Goal: Information Seeking & Learning: Learn about a topic

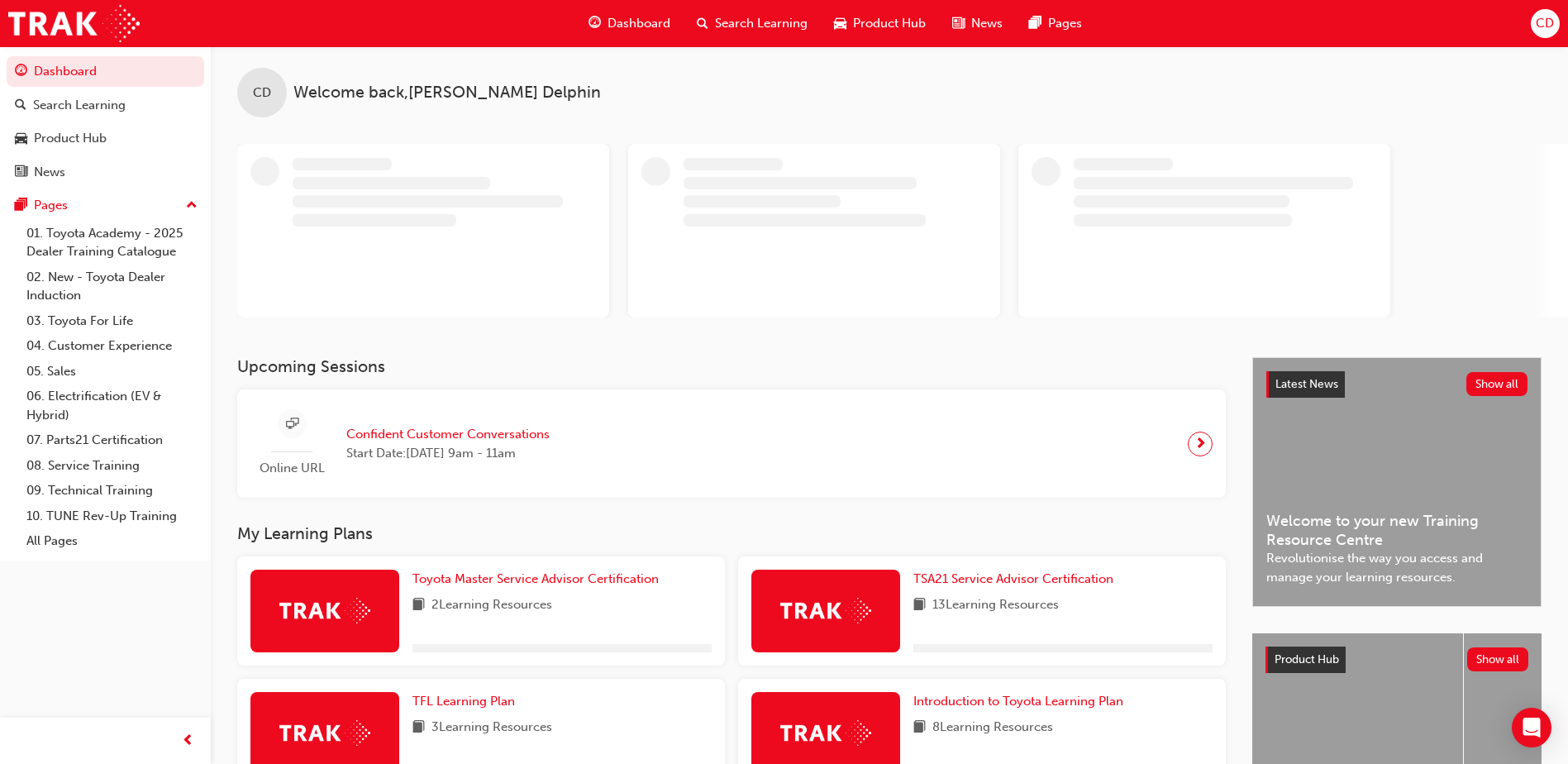
scroll to position [83, 0]
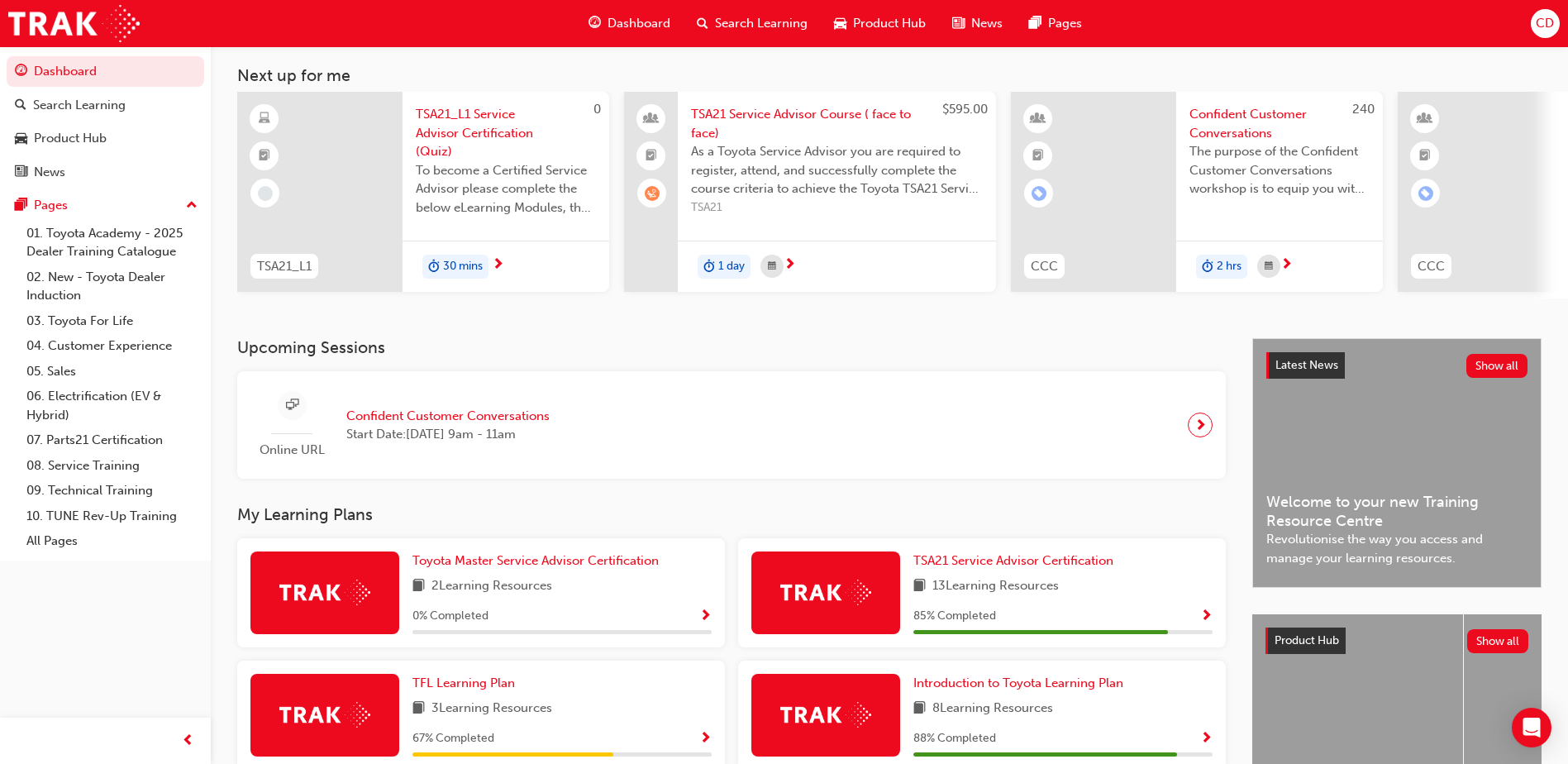
click at [1199, 437] on span "next-icon" at bounding box center [1200, 425] width 12 height 23
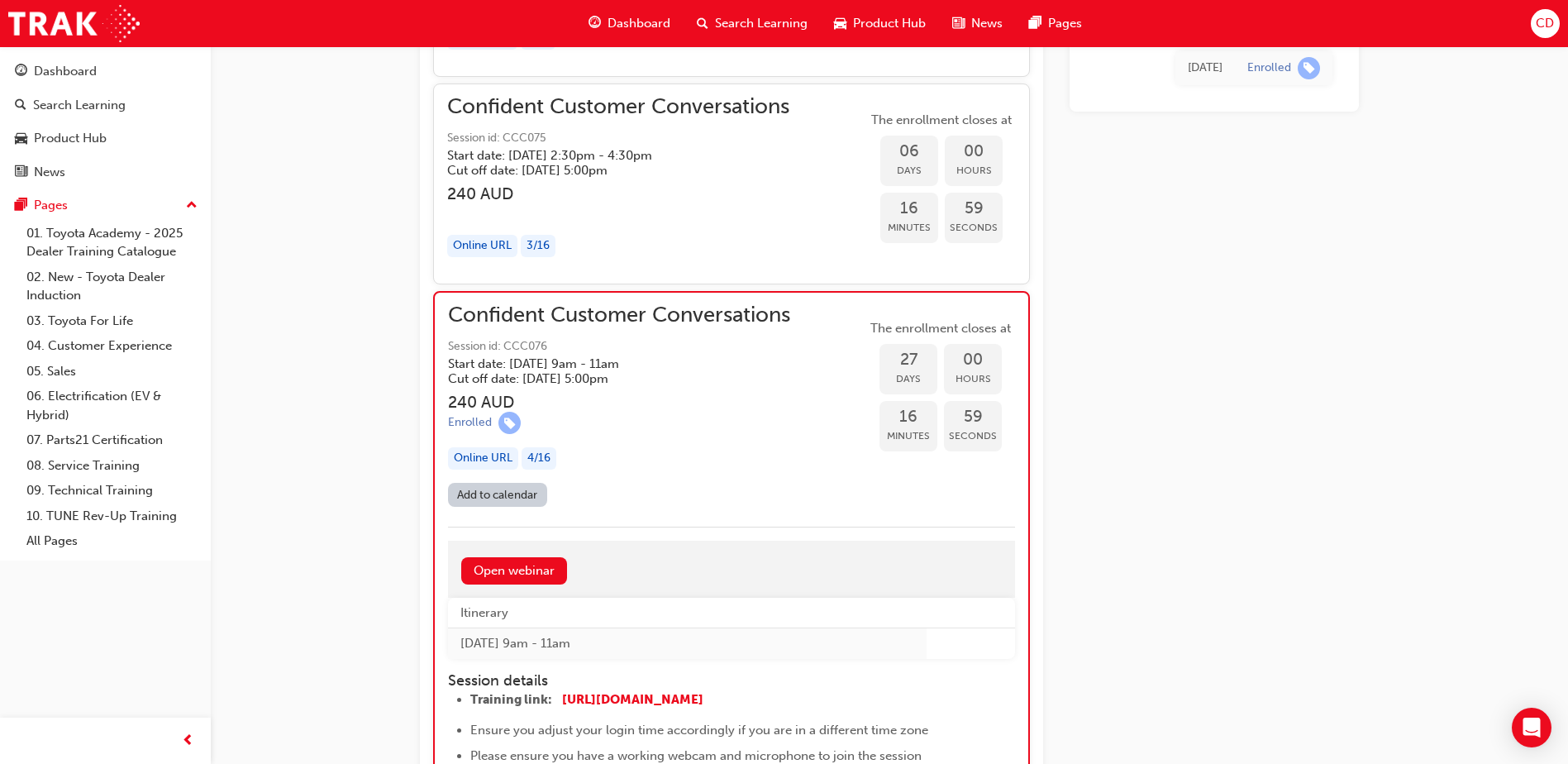
scroll to position [1506, 0]
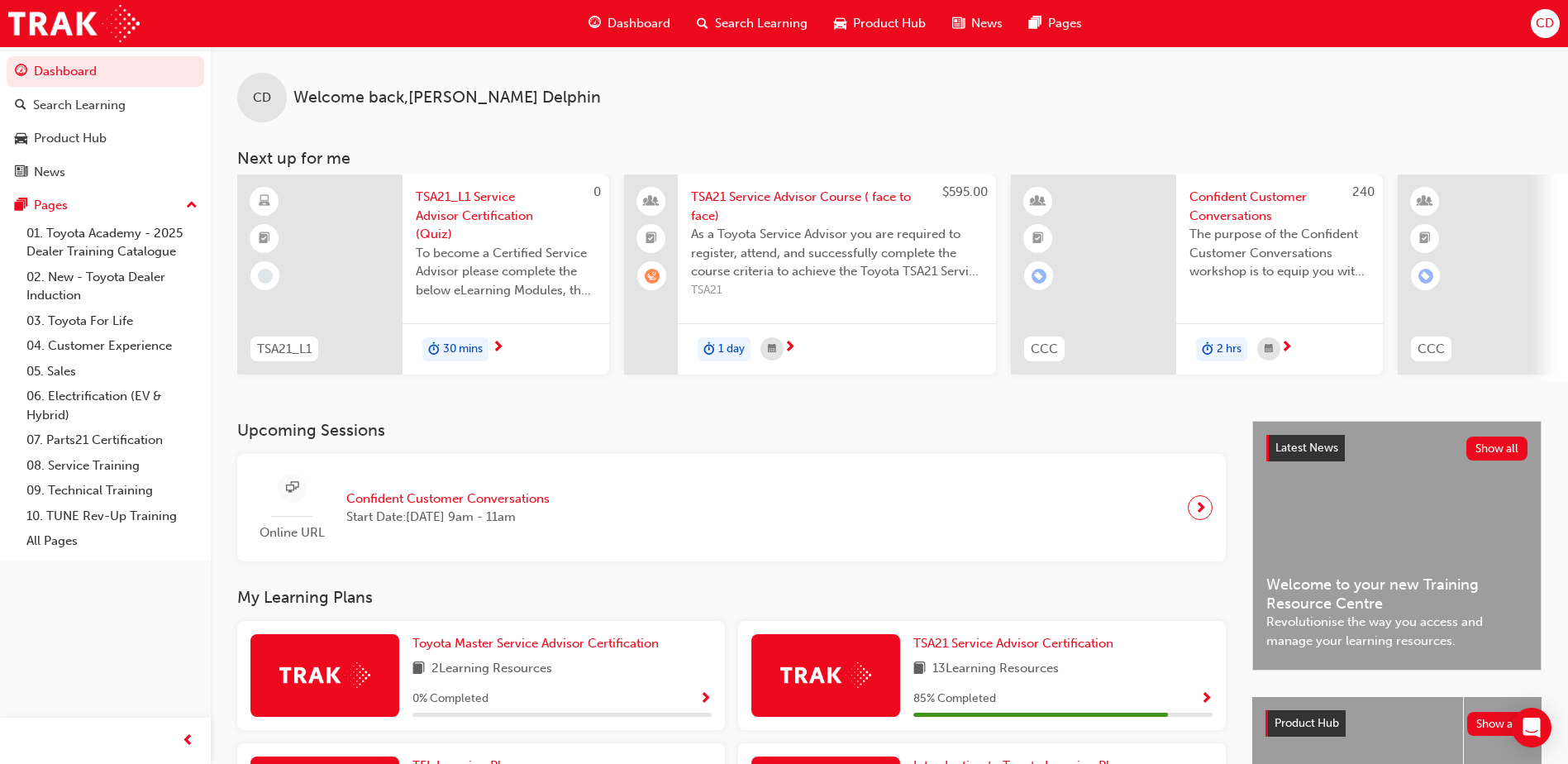
click at [1204, 510] on span "next-icon" at bounding box center [1200, 508] width 12 height 23
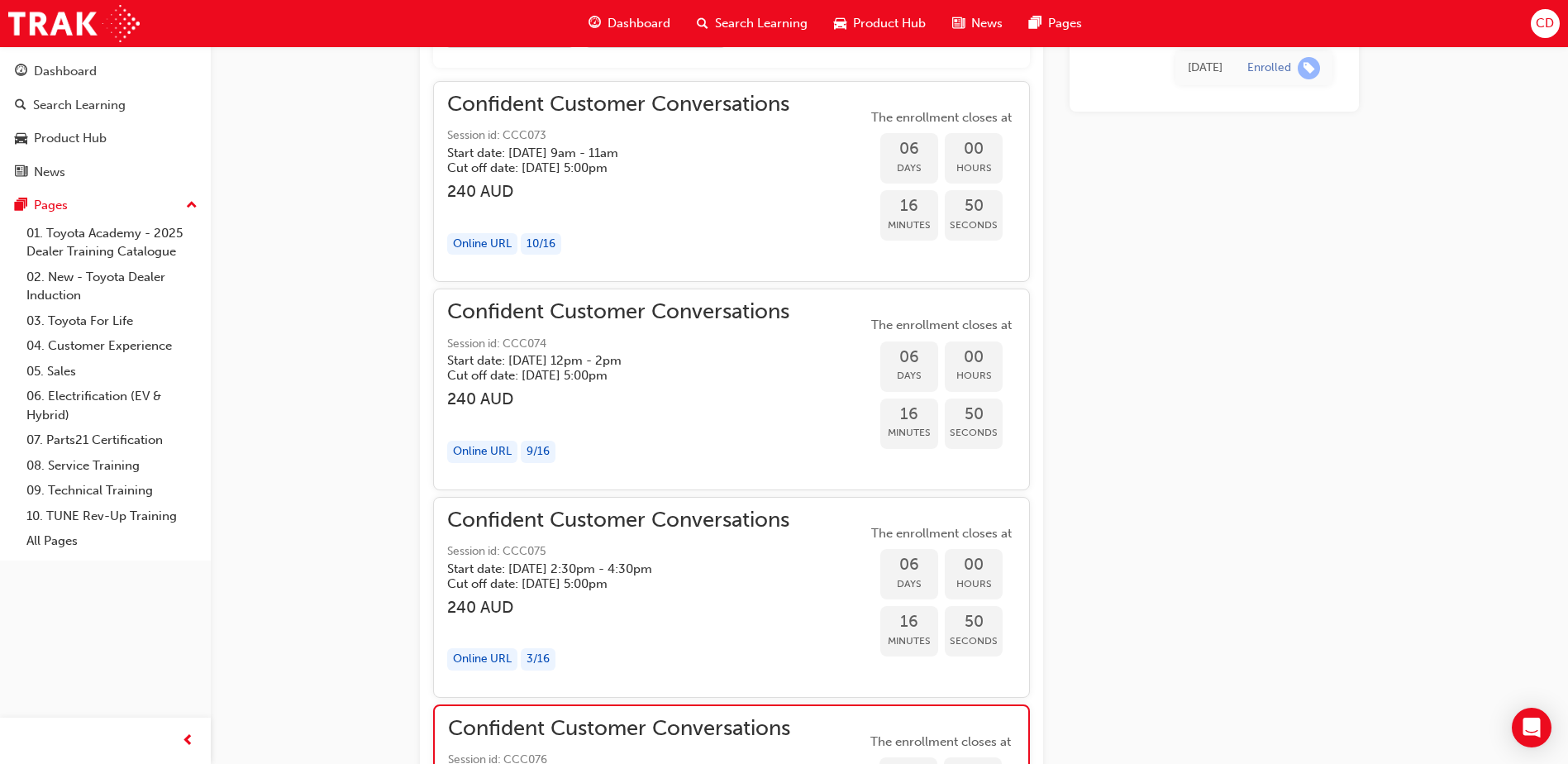
scroll to position [1090, 0]
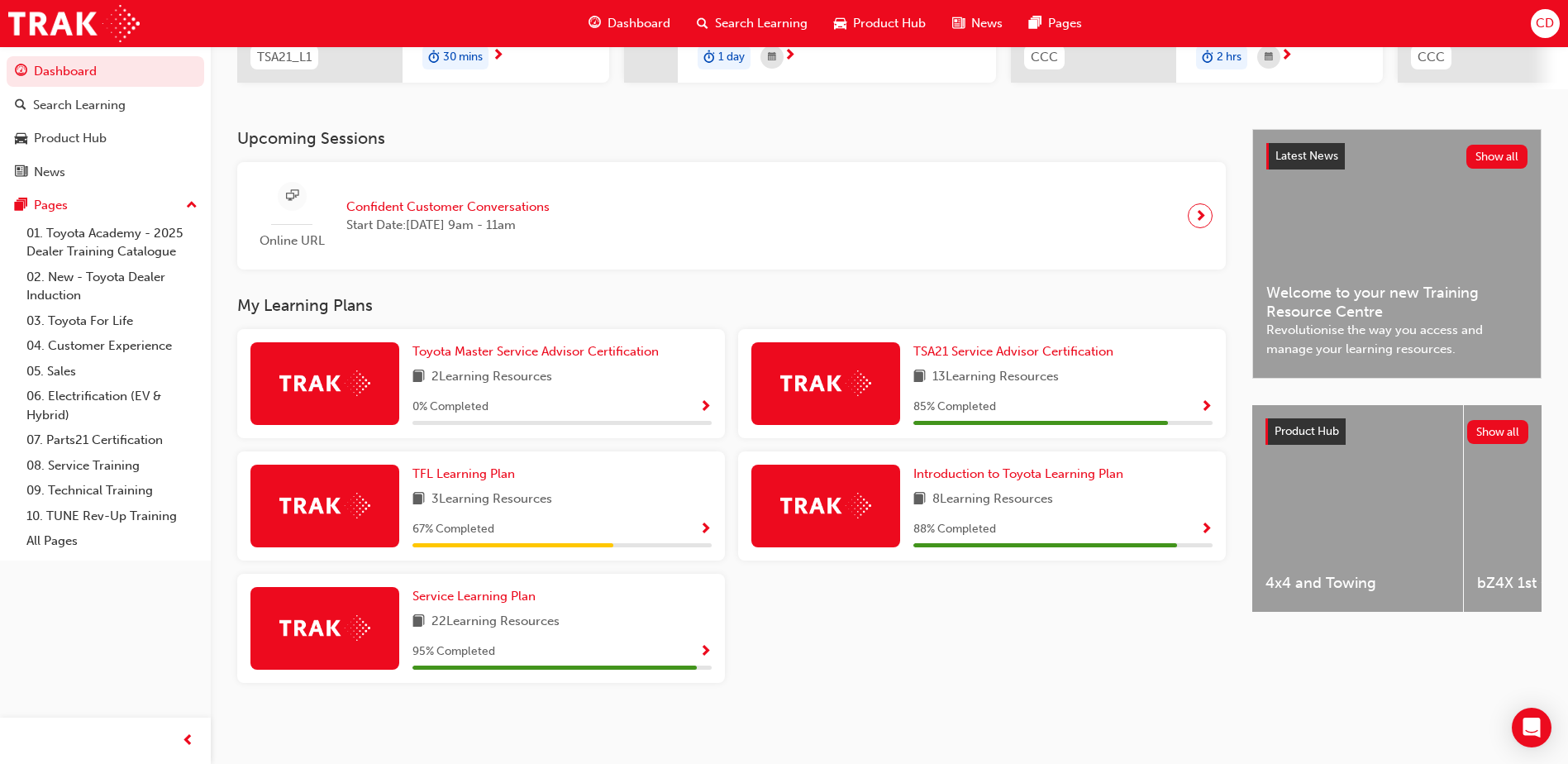
scroll to position [298, 0]
click at [1204, 533] on span "Show Progress" at bounding box center [1206, 530] width 12 height 15
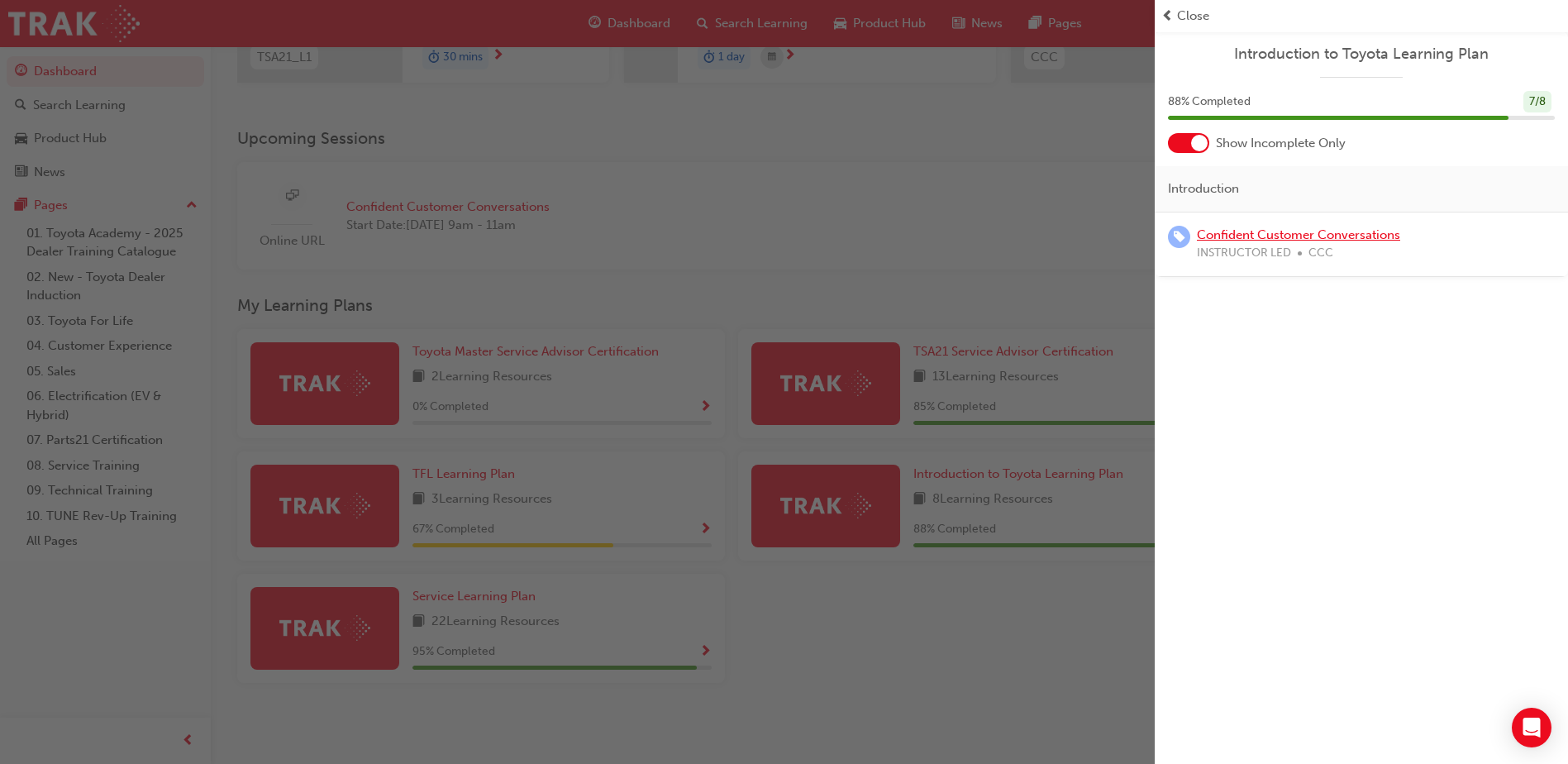
click at [1258, 234] on link "Confident Customer Conversations" at bounding box center [1298, 235] width 203 height 15
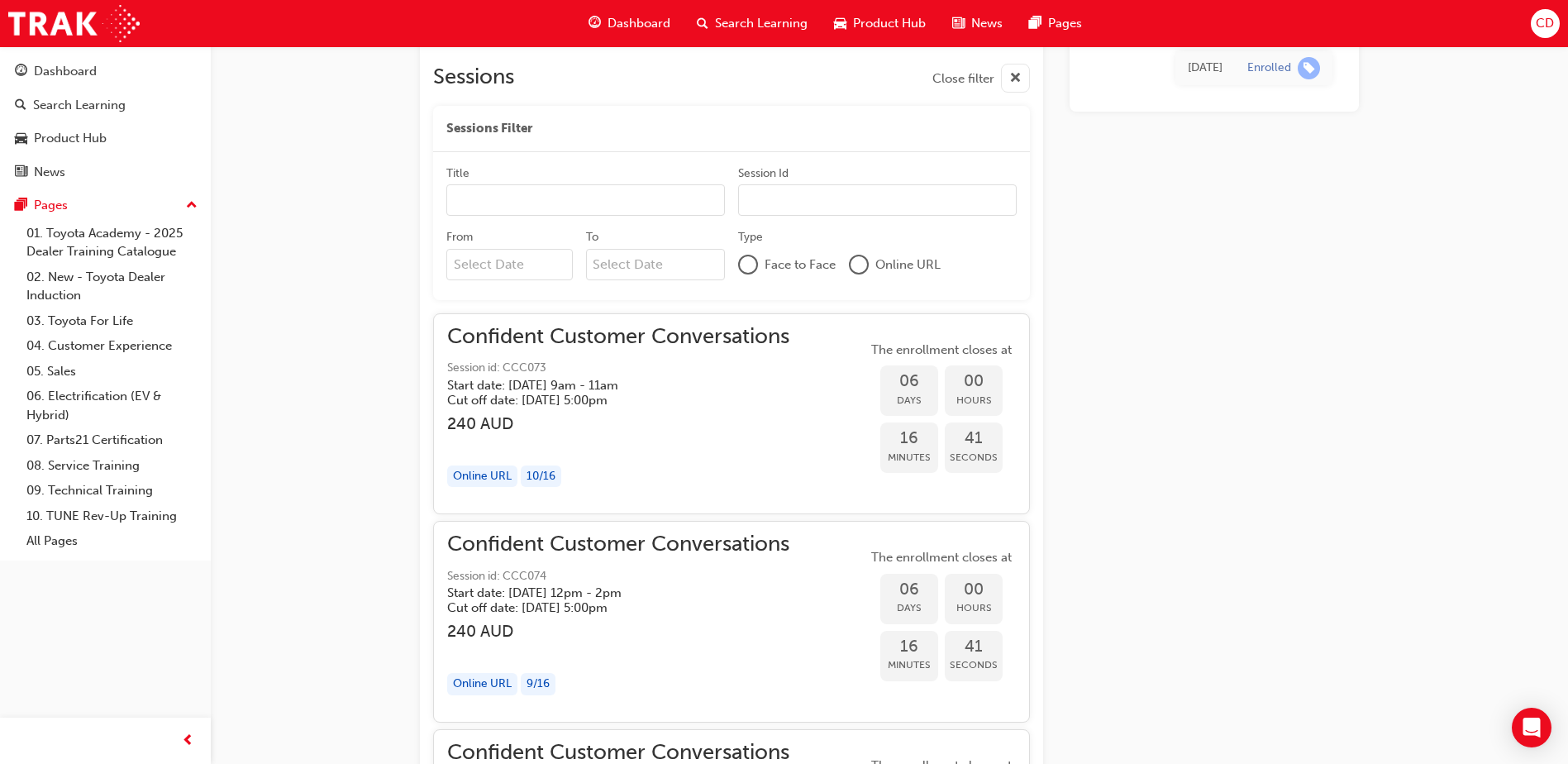
scroll to position [1339, 0]
